Goal: Navigation & Orientation: Find specific page/section

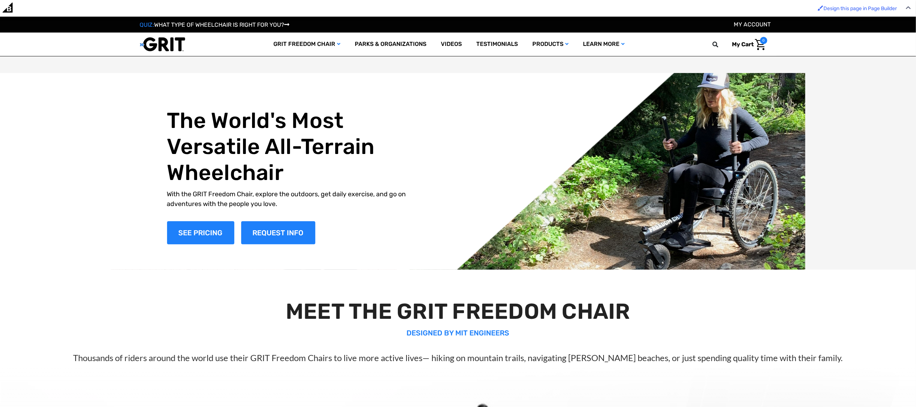
click at [719, 41] on button at bounding box center [718, 44] width 14 height 7
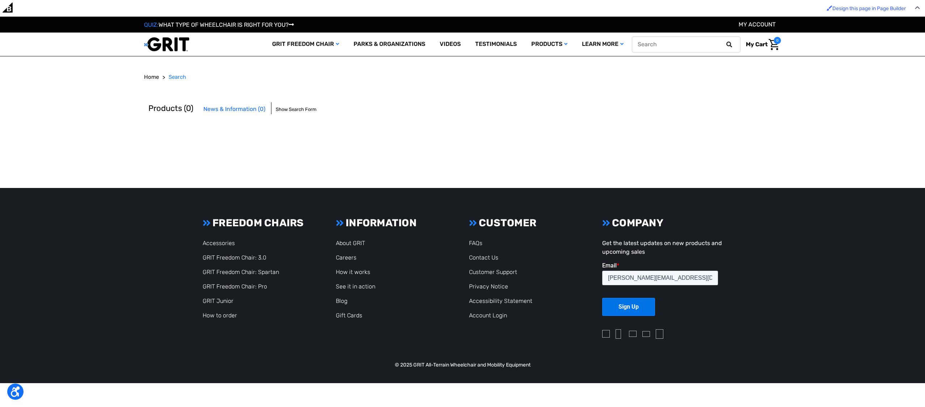
click at [729, 45] on icon at bounding box center [729, 45] width 6 height 6
click at [682, 44] on input "text" at bounding box center [686, 45] width 109 height 16
type input "dri"
click at [694, 46] on input "text" at bounding box center [686, 45] width 109 height 16
type input "drivetrain"
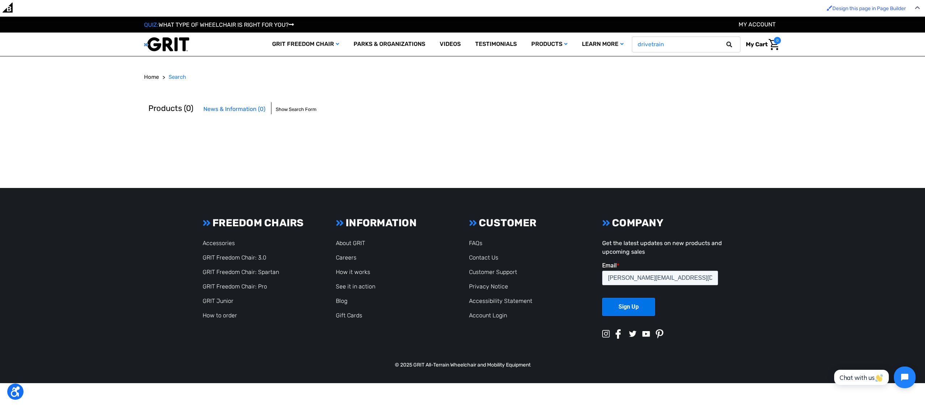
click at [724, 41] on button at bounding box center [731, 44] width 14 height 7
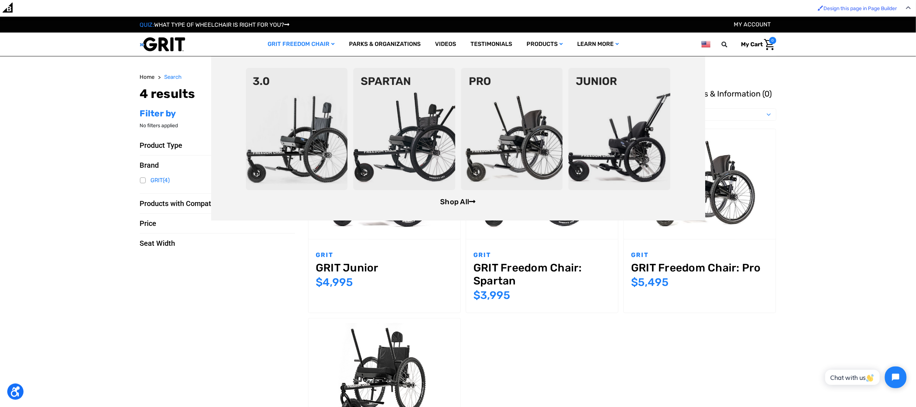
click at [459, 205] on link "Shop All" at bounding box center [457, 202] width 35 height 9
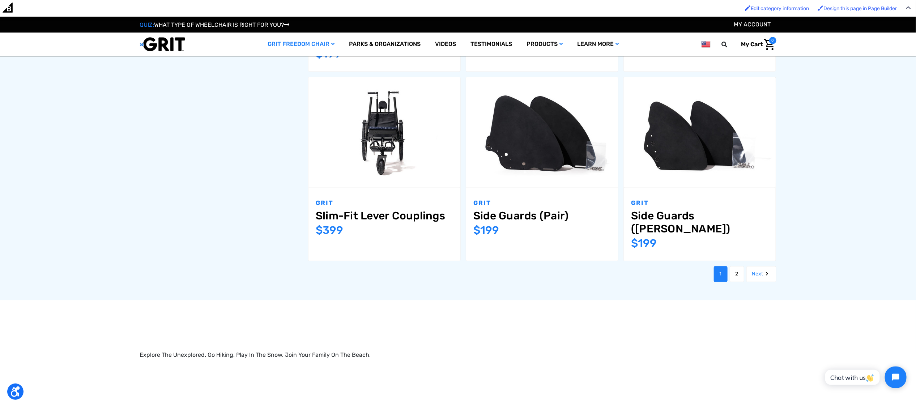
scroll to position [934, 0]
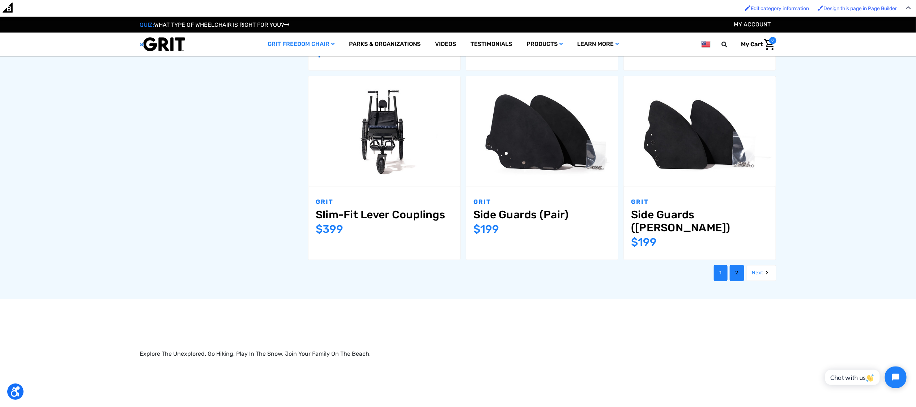
click at [736, 265] on link "2" at bounding box center [737, 273] width 14 height 16
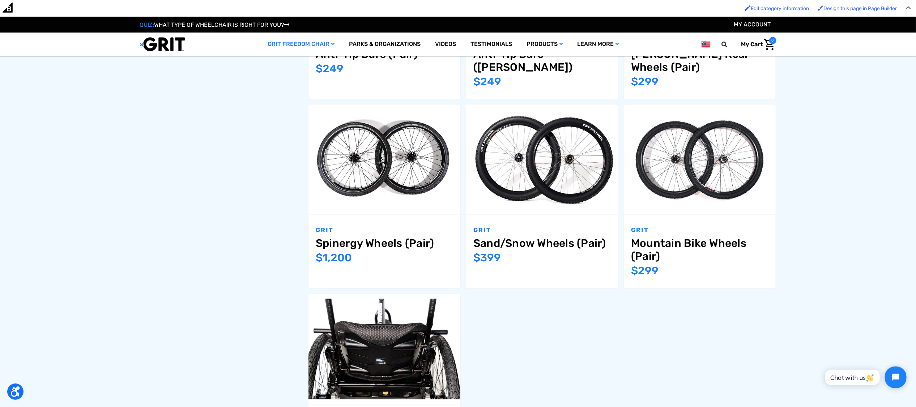
scroll to position [640, 0]
